Goal: Task Accomplishment & Management: Manage account settings

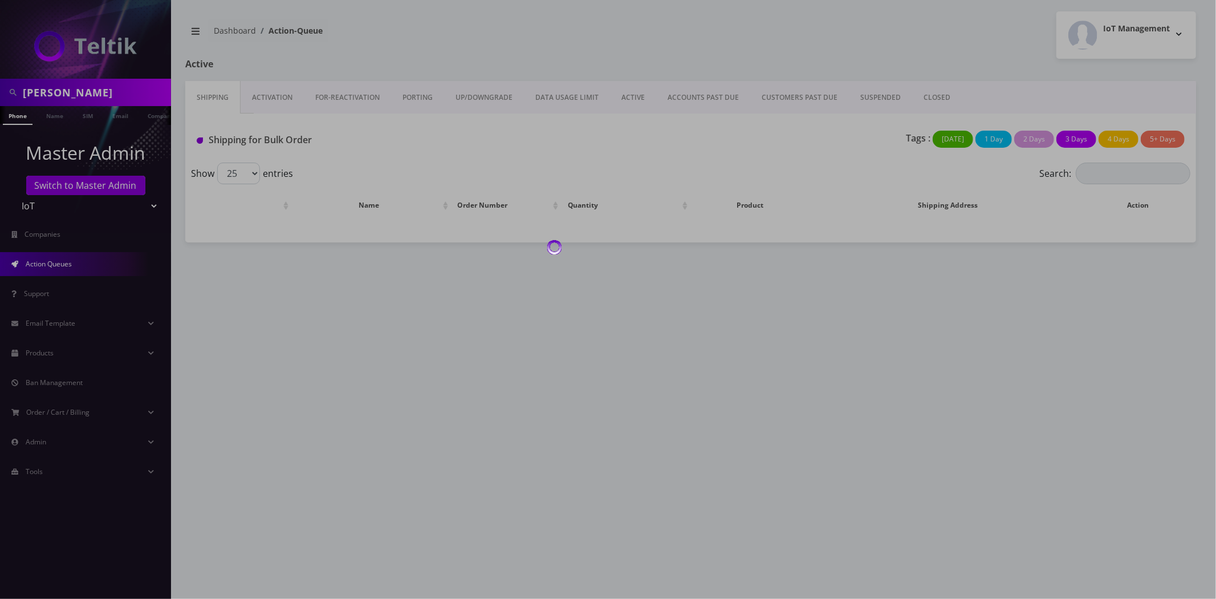
click at [92, 90] on div at bounding box center [608, 299] width 1216 height 599
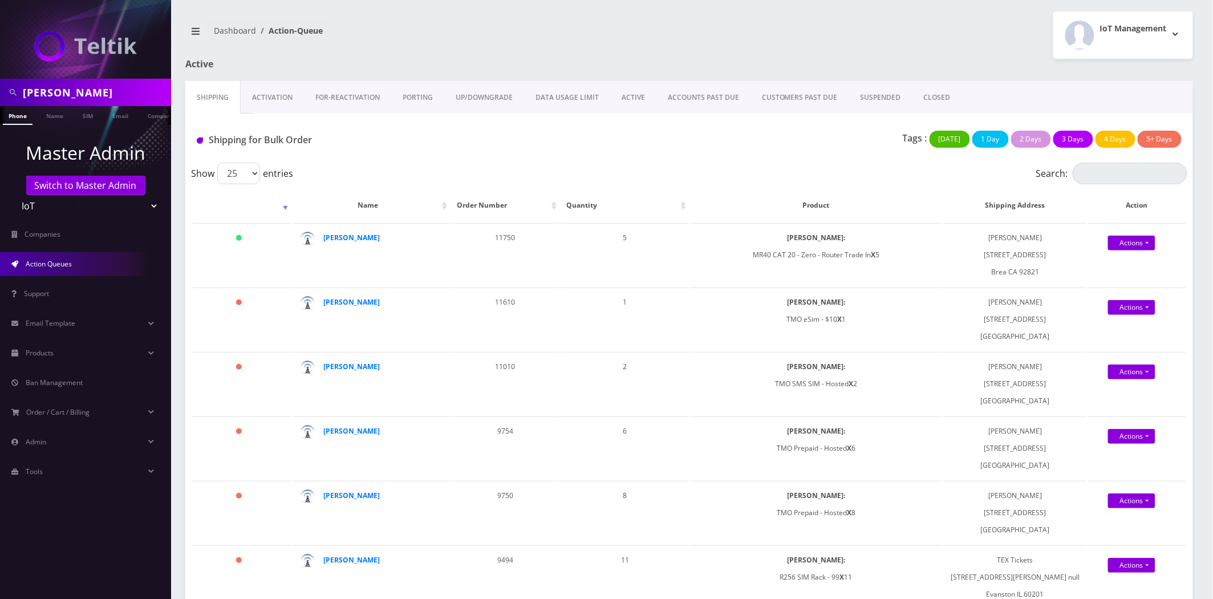
click at [83, 92] on input "[PERSON_NAME]" at bounding box center [95, 93] width 145 height 22
paste input "Liquid Tickets"
type input "Liquid Tickets"
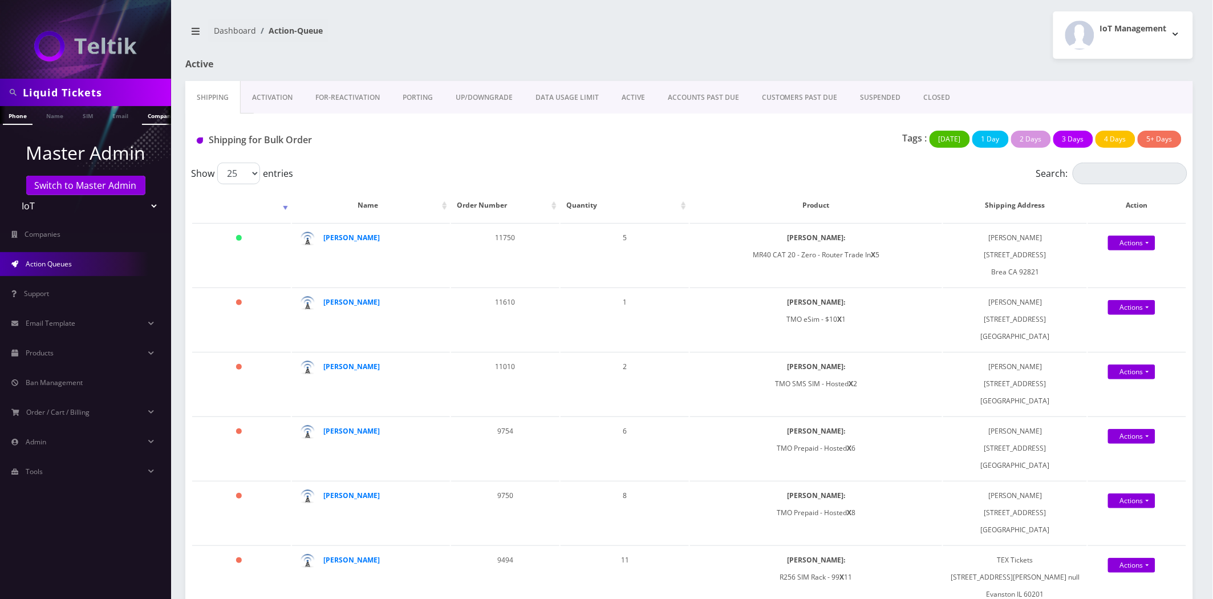
click at [147, 118] on link "Company" at bounding box center [161, 115] width 38 height 19
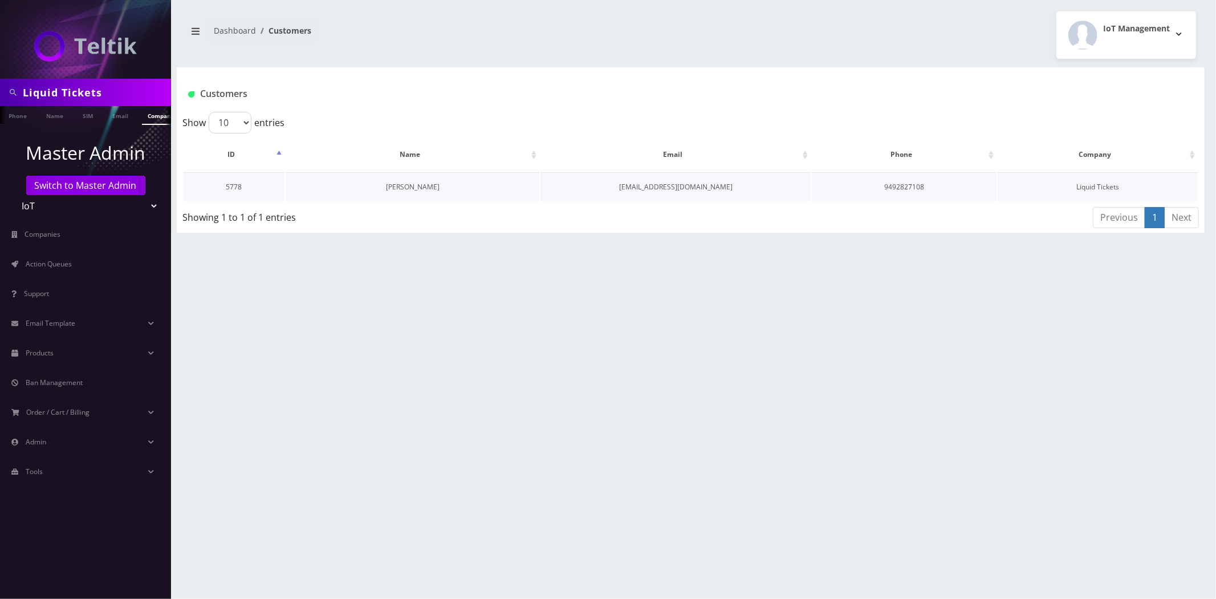
click at [412, 189] on link "[PERSON_NAME]" at bounding box center [413, 187] width 54 height 10
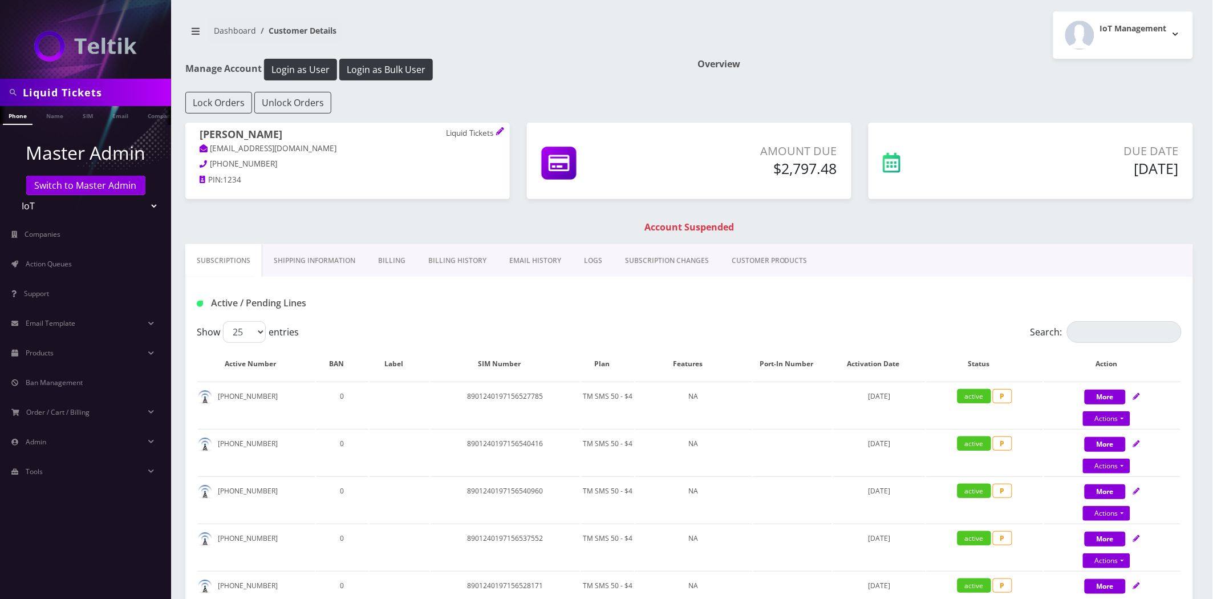
click at [315, 259] on link "Shipping Information" at bounding box center [314, 260] width 104 height 33
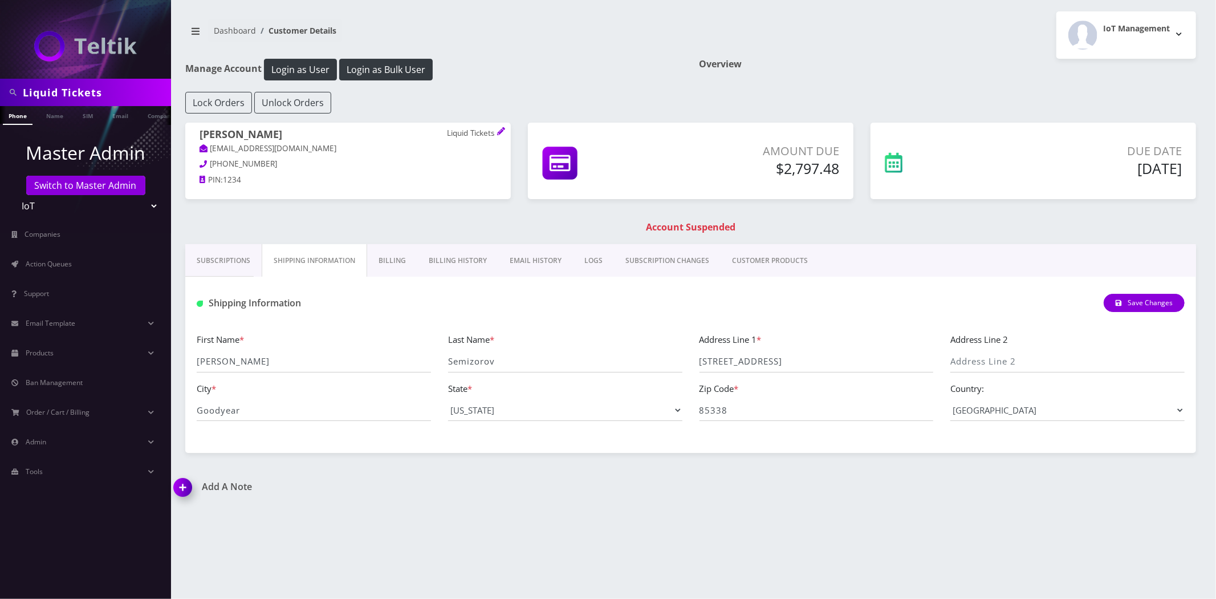
click at [437, 263] on link "Billing History" at bounding box center [457, 260] width 81 height 33
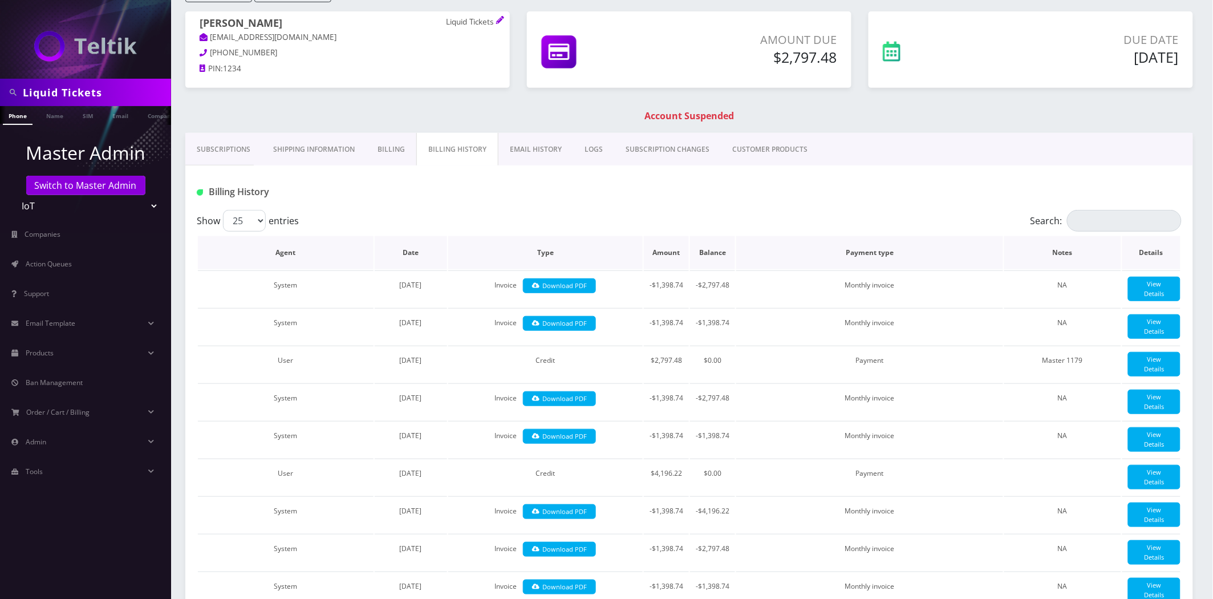
scroll to position [63, 0]
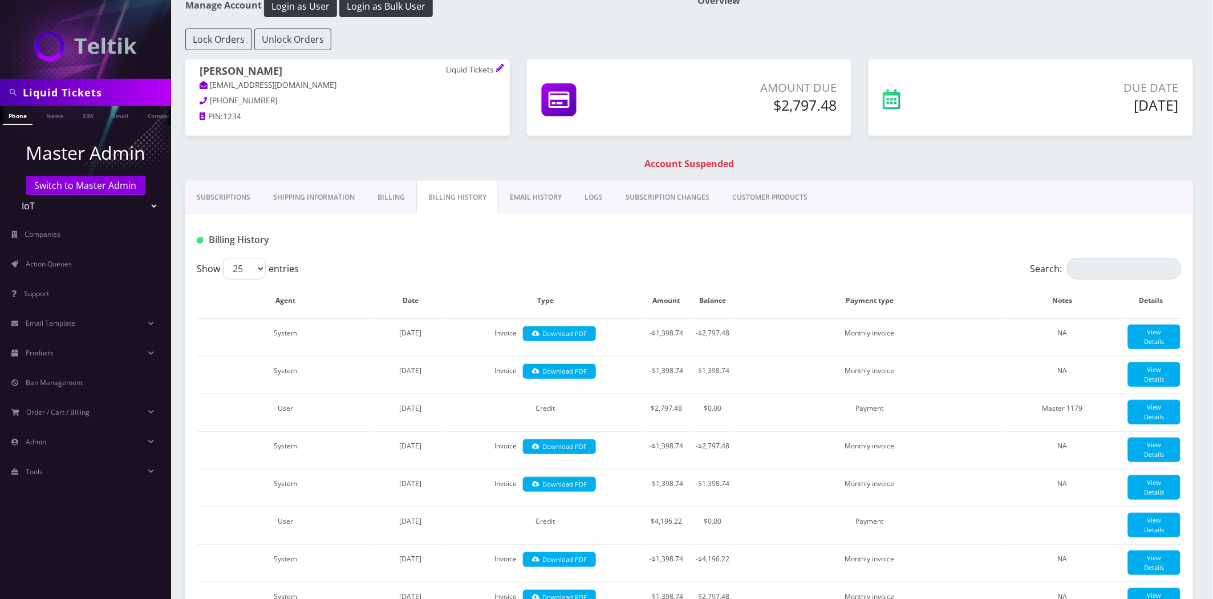
click at [292, 195] on link "Shipping Information" at bounding box center [314, 197] width 104 height 33
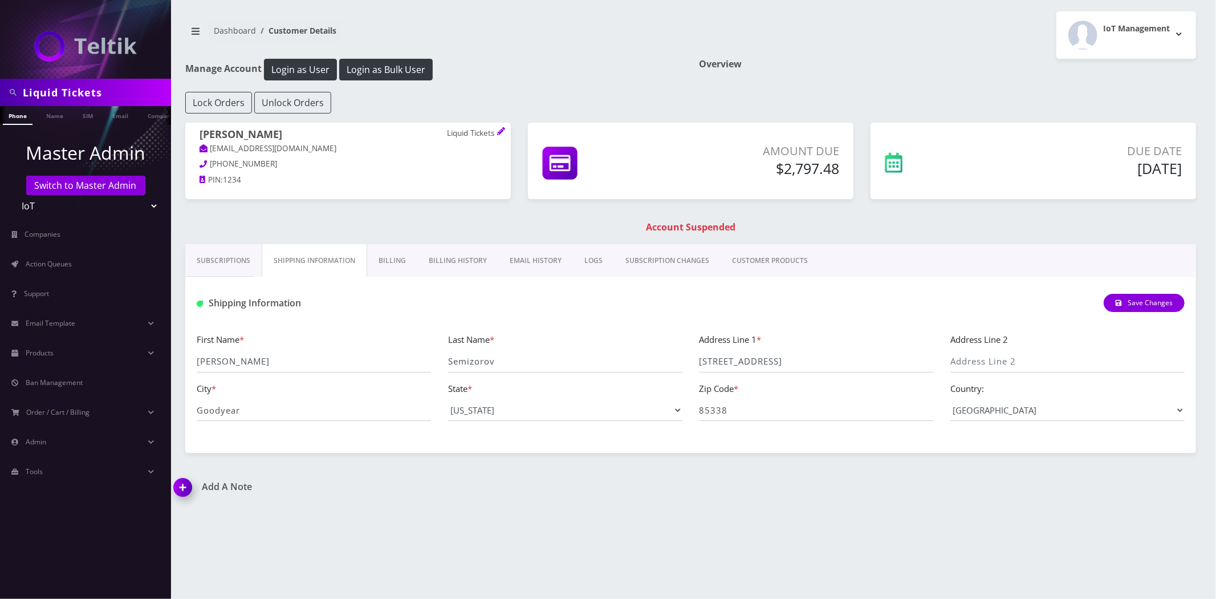
click at [407, 265] on link "Billing" at bounding box center [392, 260] width 50 height 33
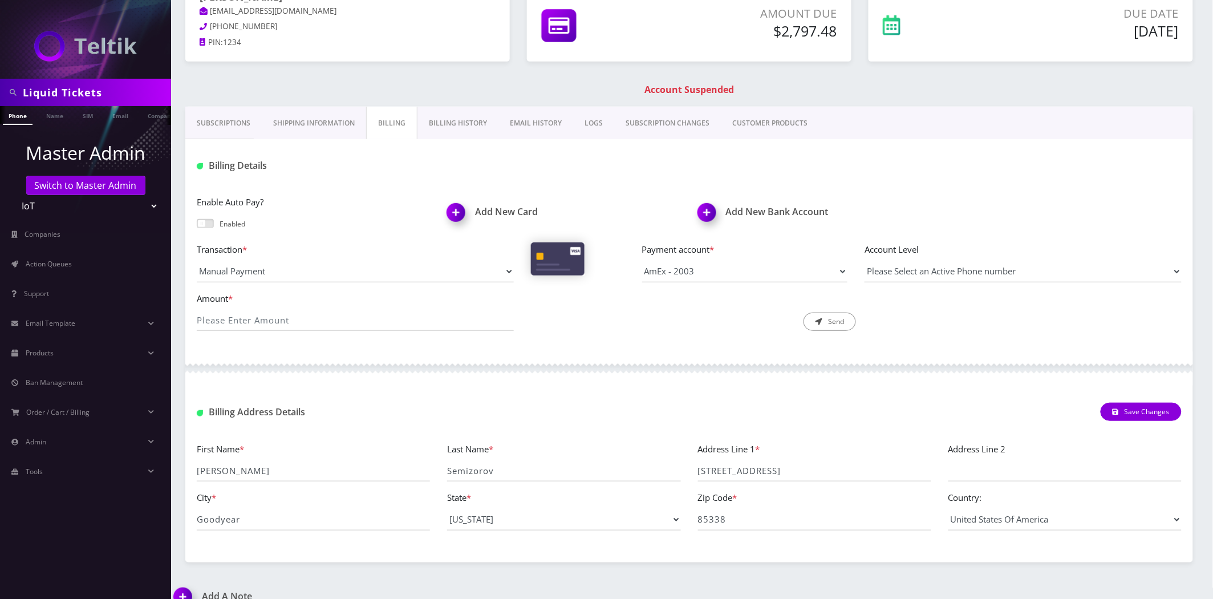
scroll to position [156, 0]
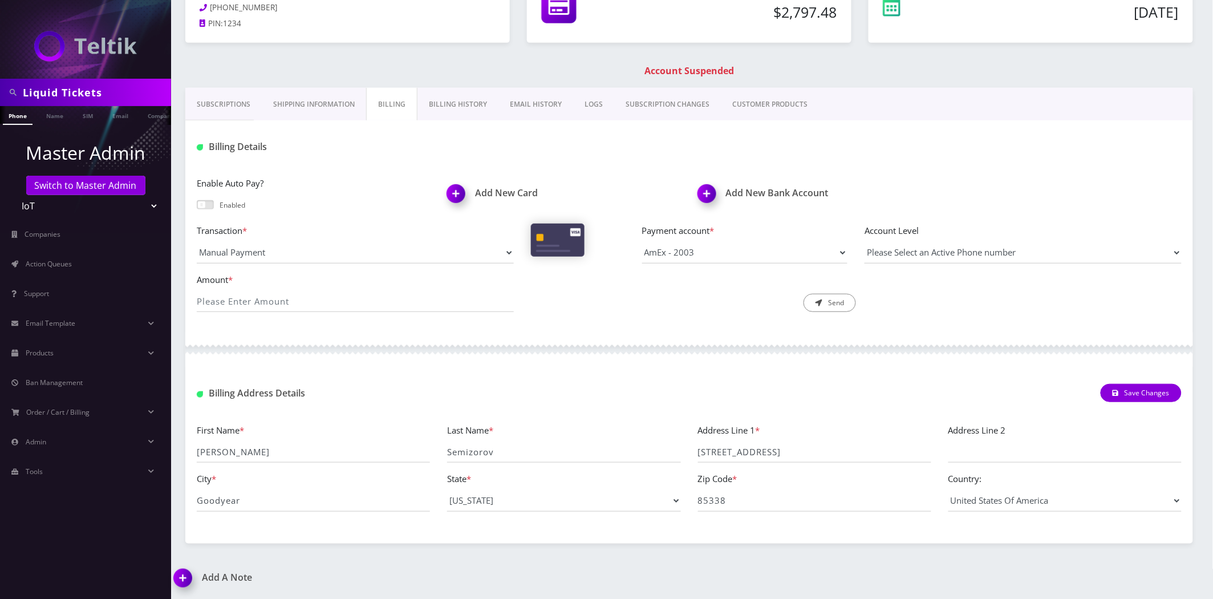
drag, startPoint x: 298, startPoint y: 78, endPoint x: 306, endPoint y: 100, distance: 24.0
click at [298, 80] on div "Mikhail Semizorov Liquid Tickets pbsemi@gmail.com 949-282-7108 PIN: 1234 Amount…" at bounding box center [689, 26] width 1024 height 121
click at [306, 100] on link "Shipping Information" at bounding box center [314, 104] width 104 height 33
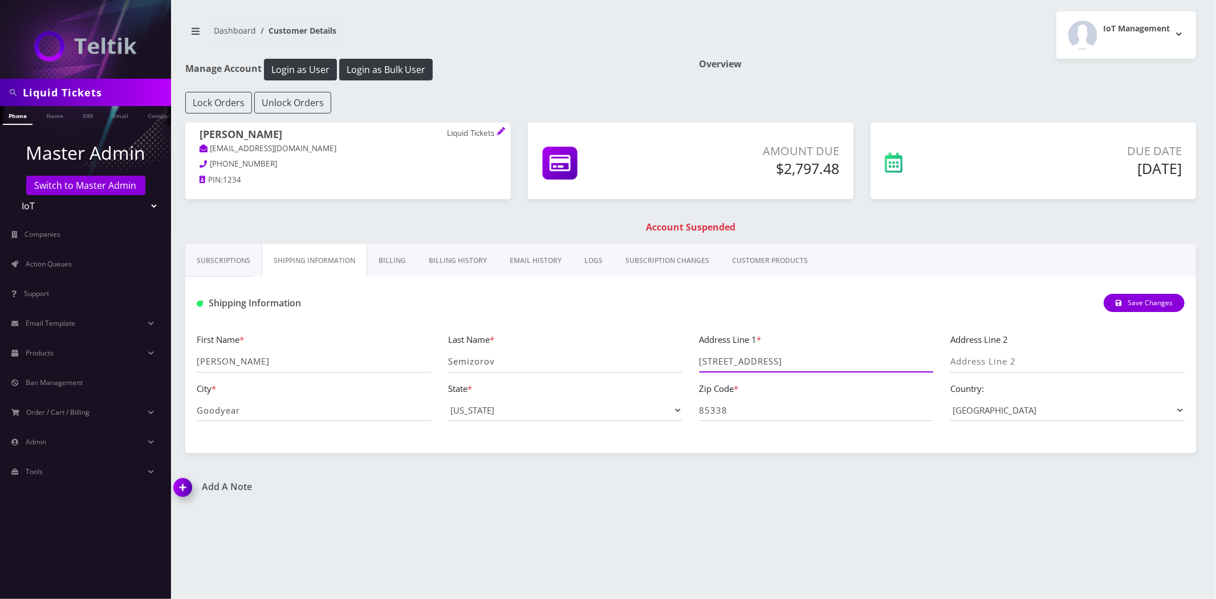
click at [743, 360] on input "[STREET_ADDRESS]" at bounding box center [816, 362] width 234 height 22
click at [743, 361] on input "[STREET_ADDRESS]" at bounding box center [816, 362] width 234 height 22
click at [546, 257] on link "EMAIL HISTORY" at bounding box center [535, 260] width 75 height 33
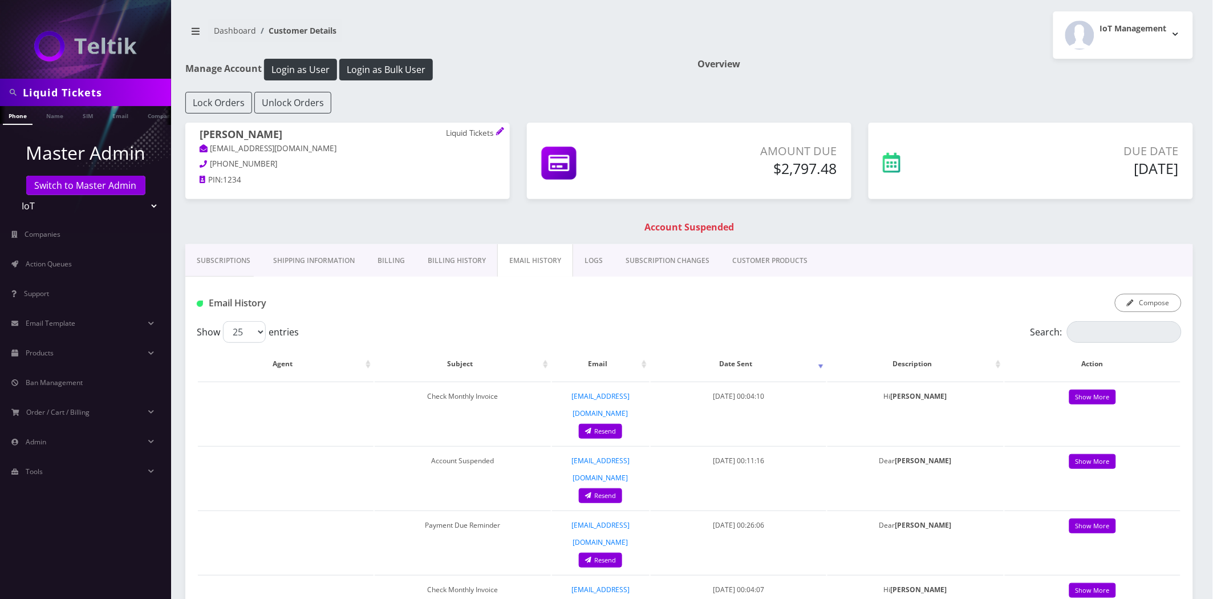
click at [464, 259] on link "Billing History" at bounding box center [456, 260] width 81 height 33
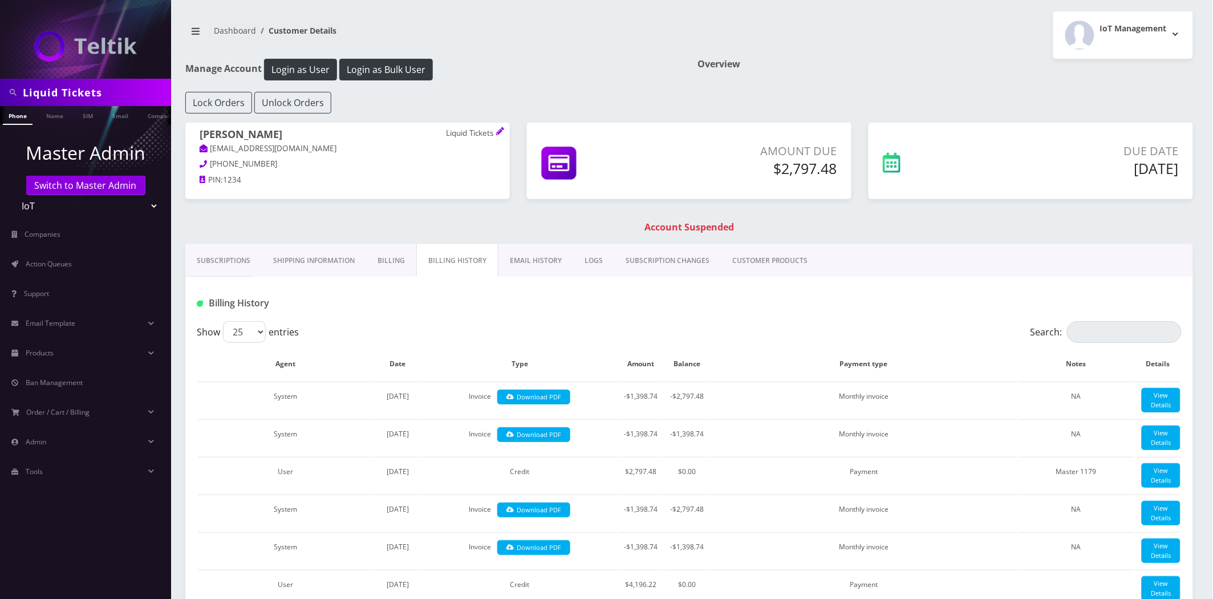
click at [521, 249] on link "EMAIL HISTORY" at bounding box center [535, 260] width 75 height 33
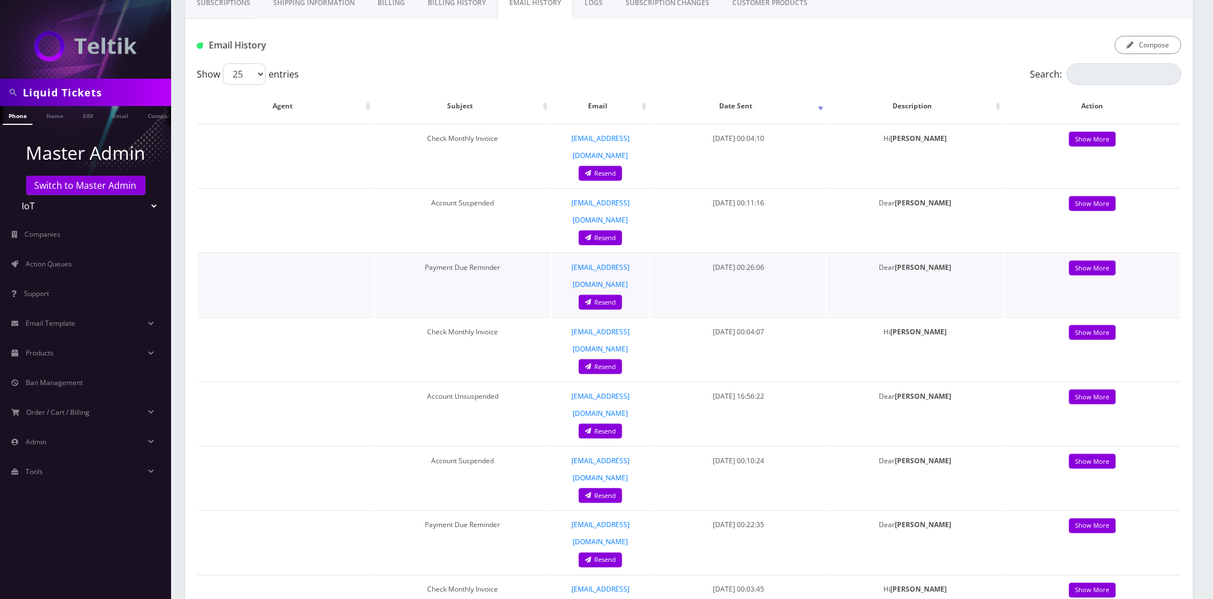
scroll to position [253, 0]
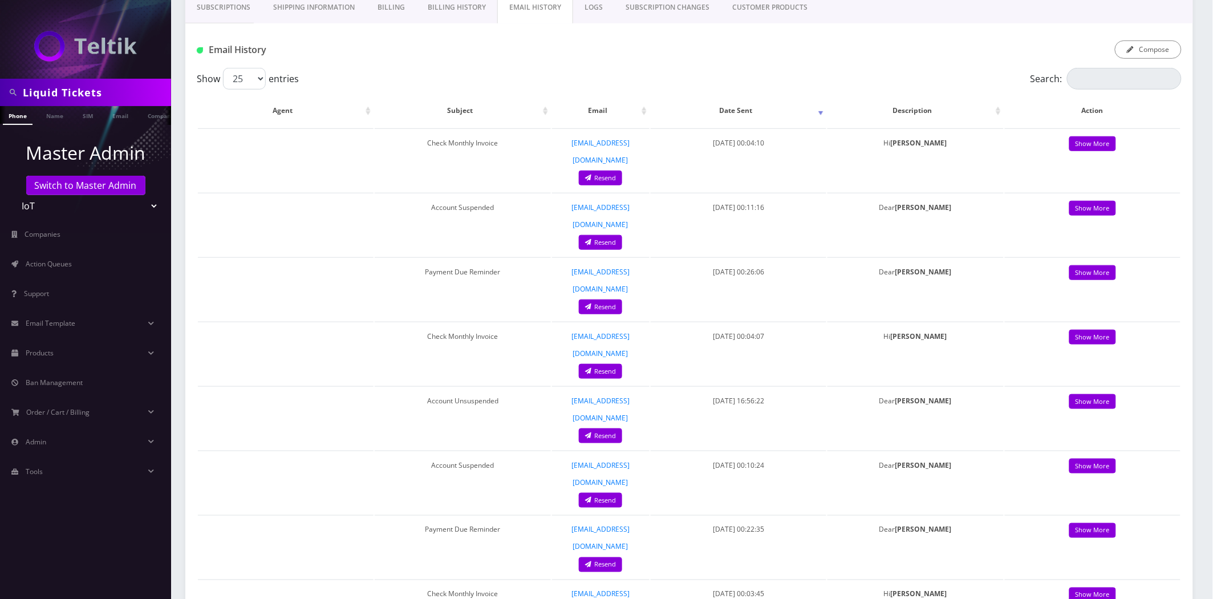
click at [459, 12] on link "Billing History" at bounding box center [456, 7] width 81 height 33
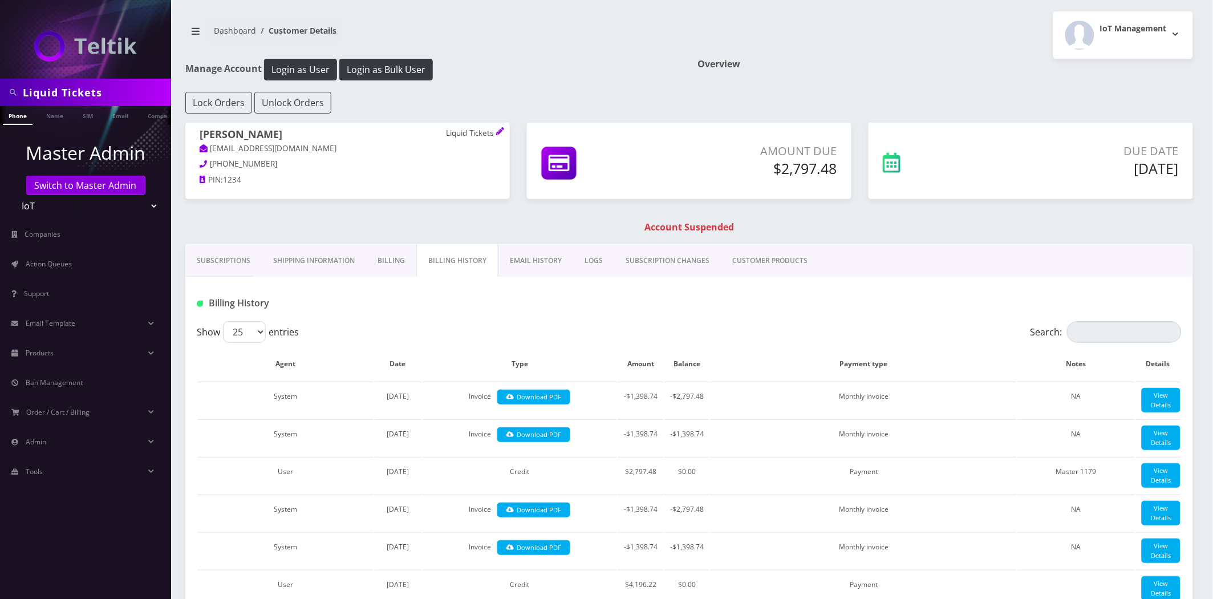
click at [314, 270] on link "Shipping Information" at bounding box center [314, 260] width 104 height 33
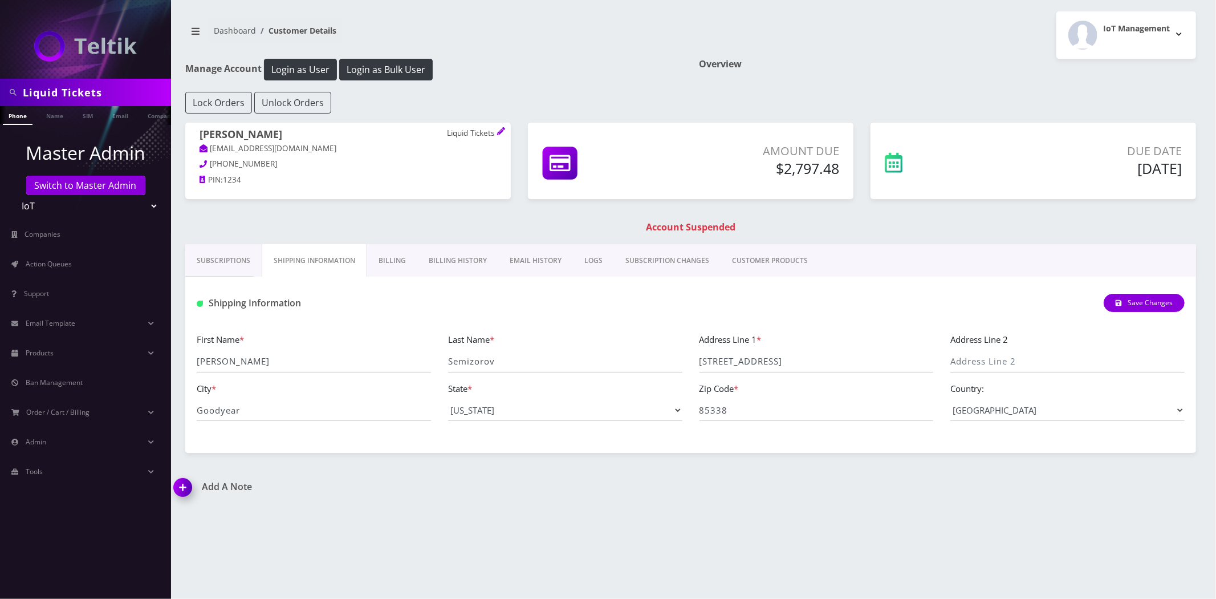
click at [390, 259] on link "Billing" at bounding box center [392, 260] width 50 height 33
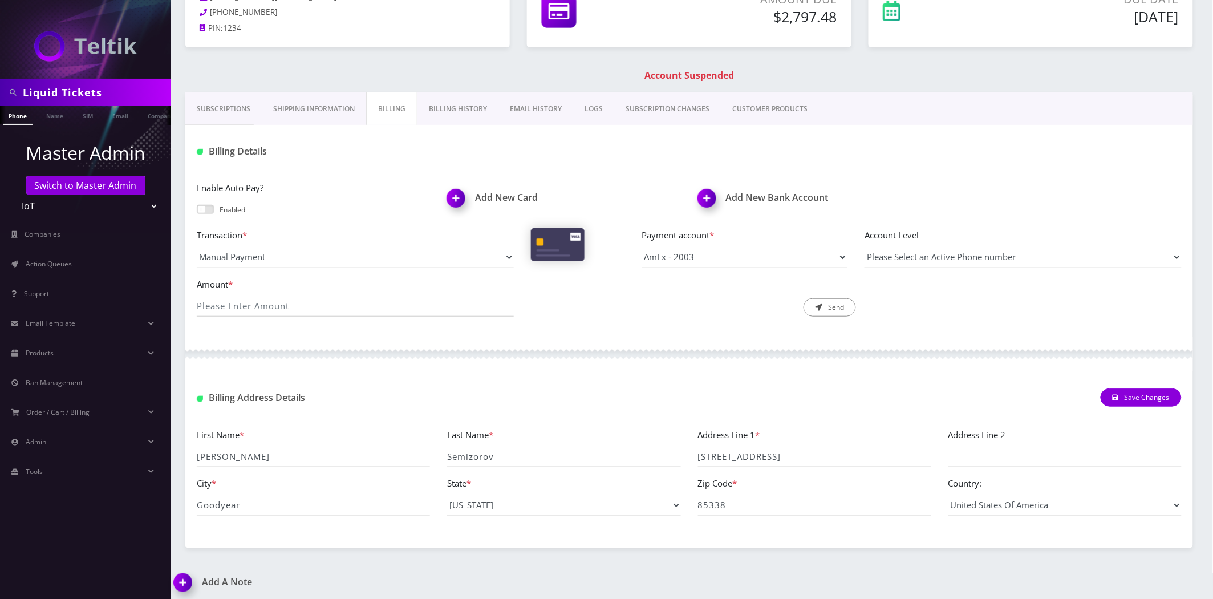
scroll to position [156, 0]
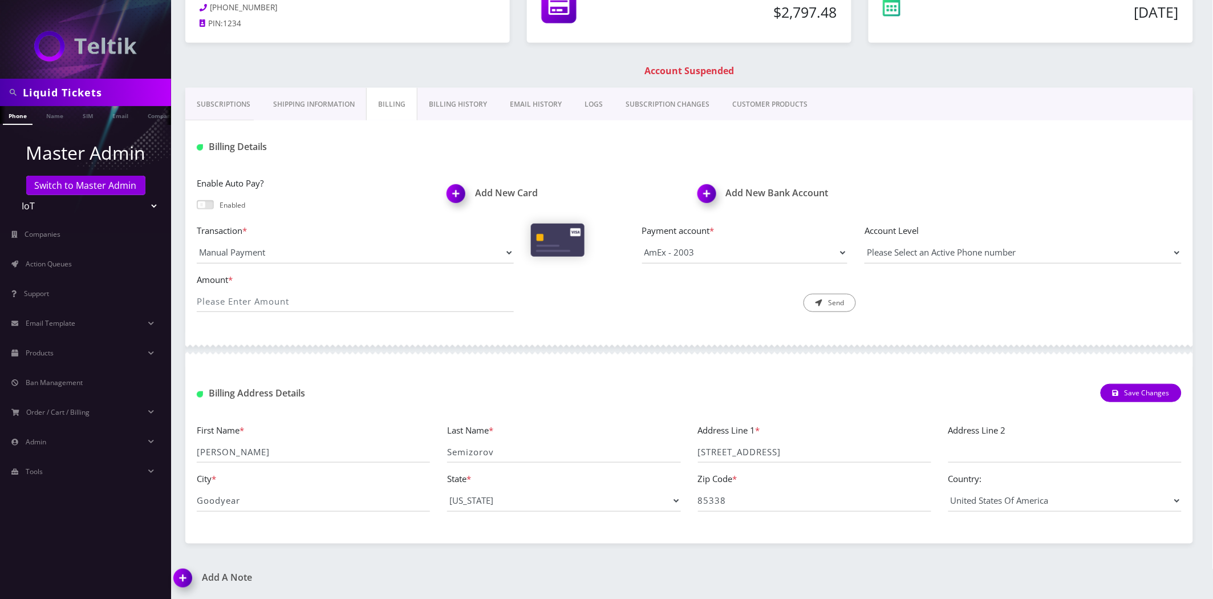
click at [306, 105] on link "Shipping Information" at bounding box center [314, 104] width 104 height 33
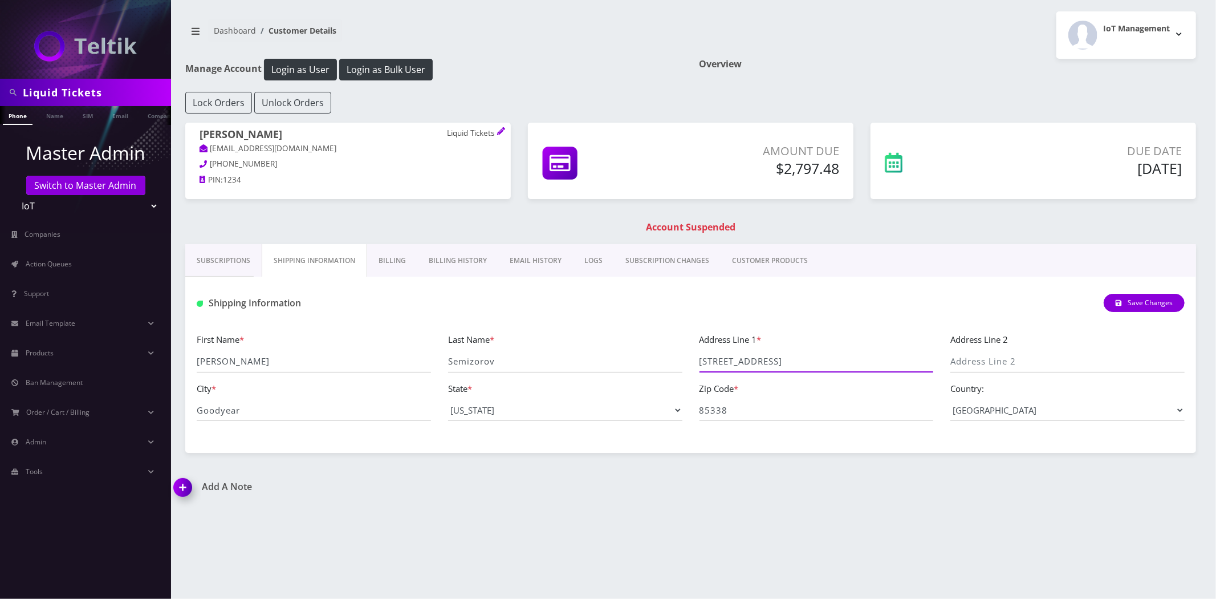
click at [764, 367] on input "[STREET_ADDRESS]" at bounding box center [816, 362] width 234 height 22
click at [709, 403] on input "85338" at bounding box center [816, 410] width 234 height 22
click at [710, 404] on input "85338" at bounding box center [816, 410] width 234 height 22
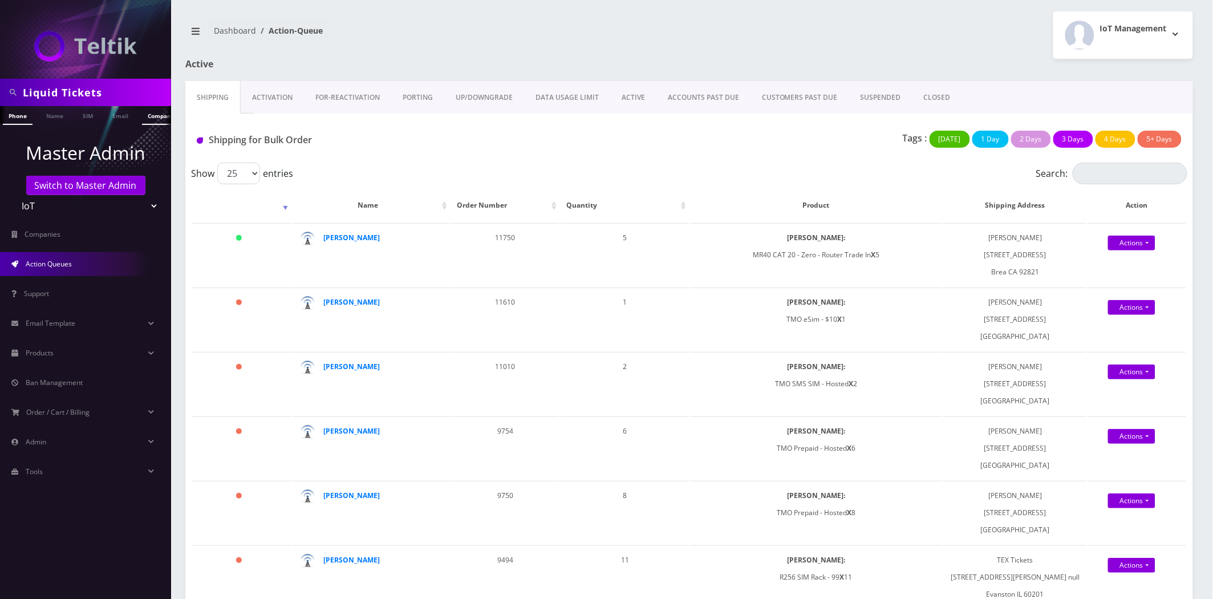
click at [155, 116] on link "Company" at bounding box center [161, 115] width 38 height 19
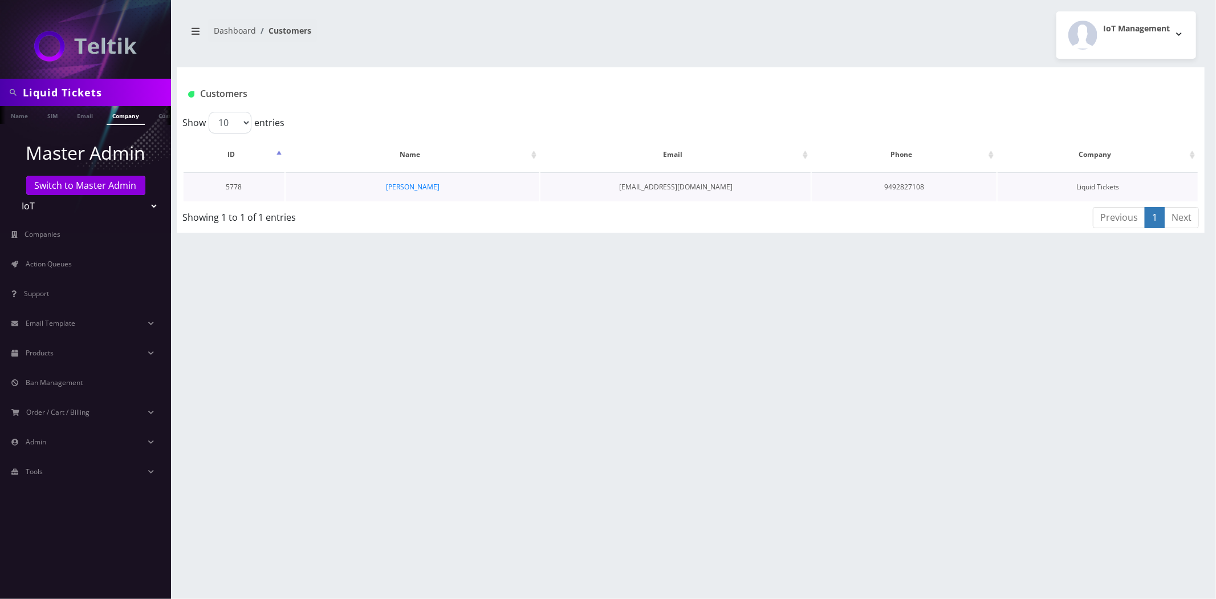
scroll to position [0, 40]
click at [425, 187] on link "[PERSON_NAME]" at bounding box center [413, 187] width 54 height 10
